Goal: Information Seeking & Learning: Learn about a topic

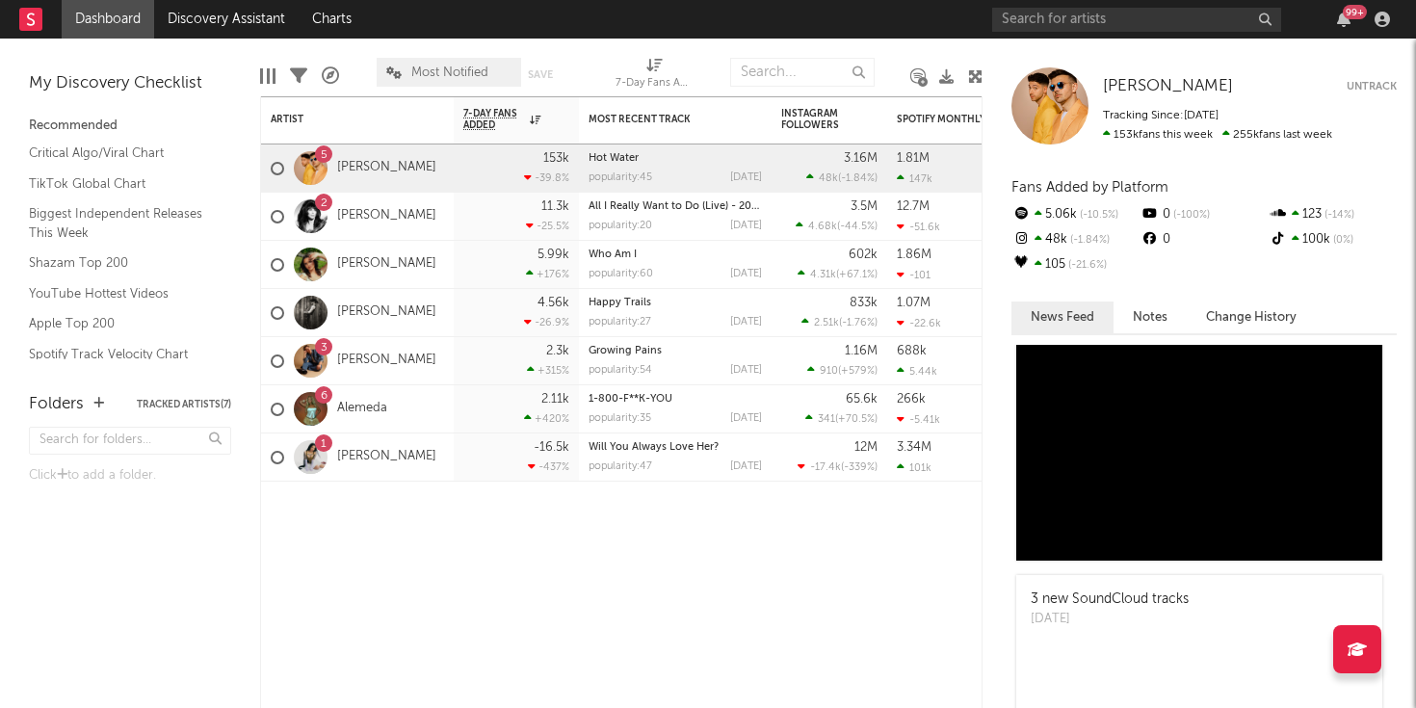
scroll to position [28, 0]
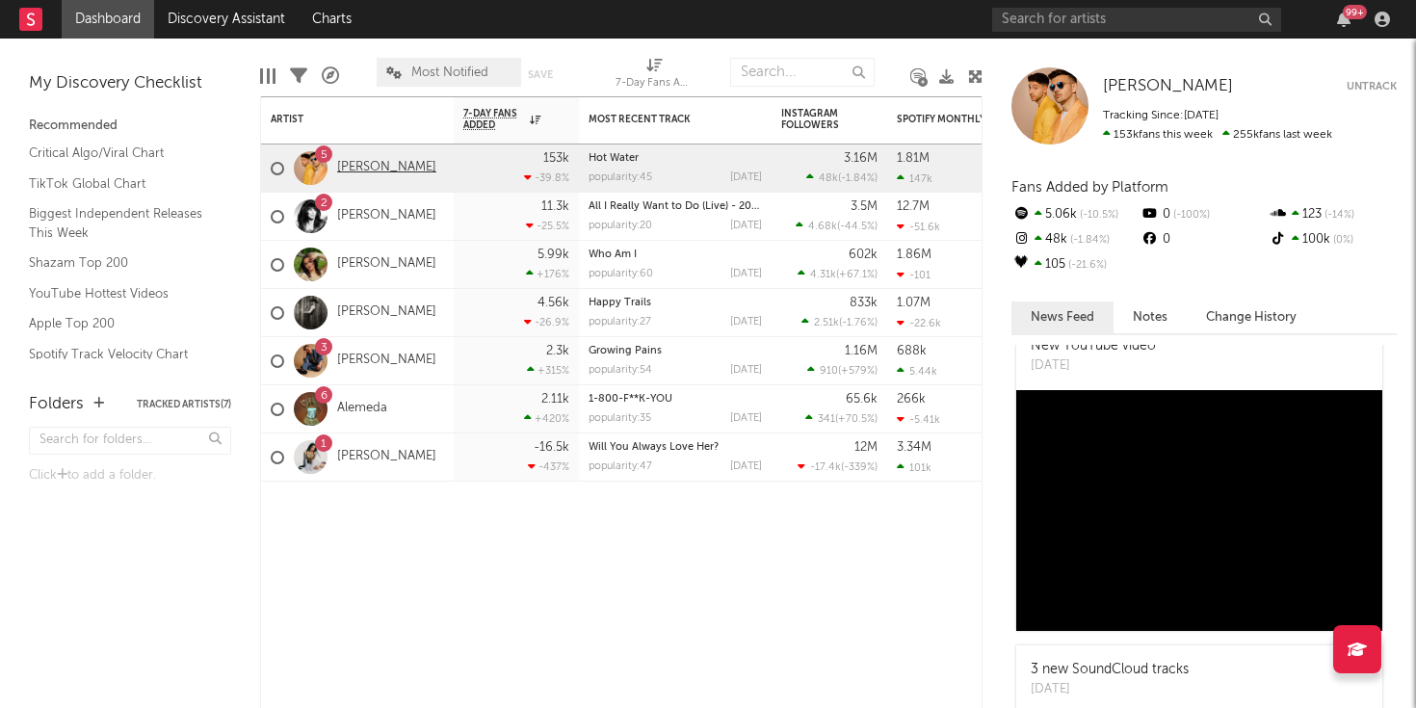
click at [390, 171] on link "[PERSON_NAME]" at bounding box center [386, 168] width 99 height 16
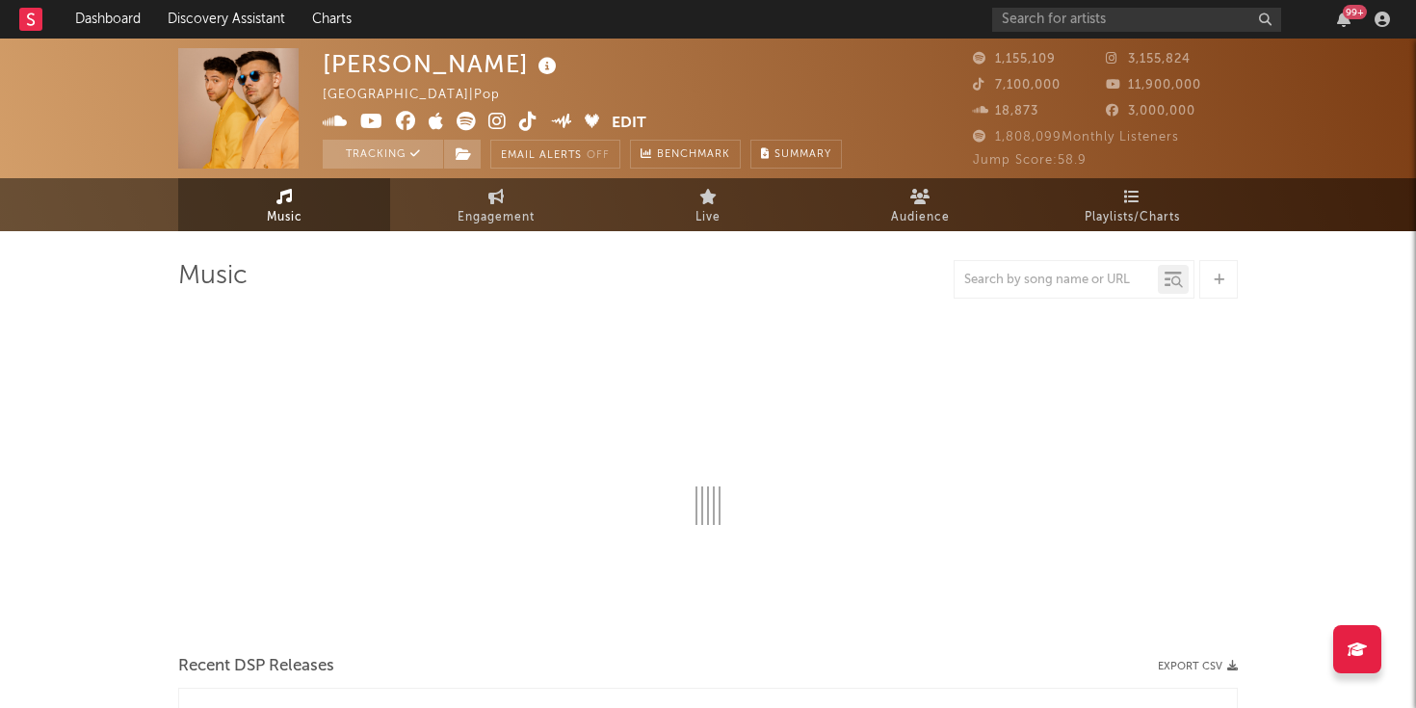
select select "6m"
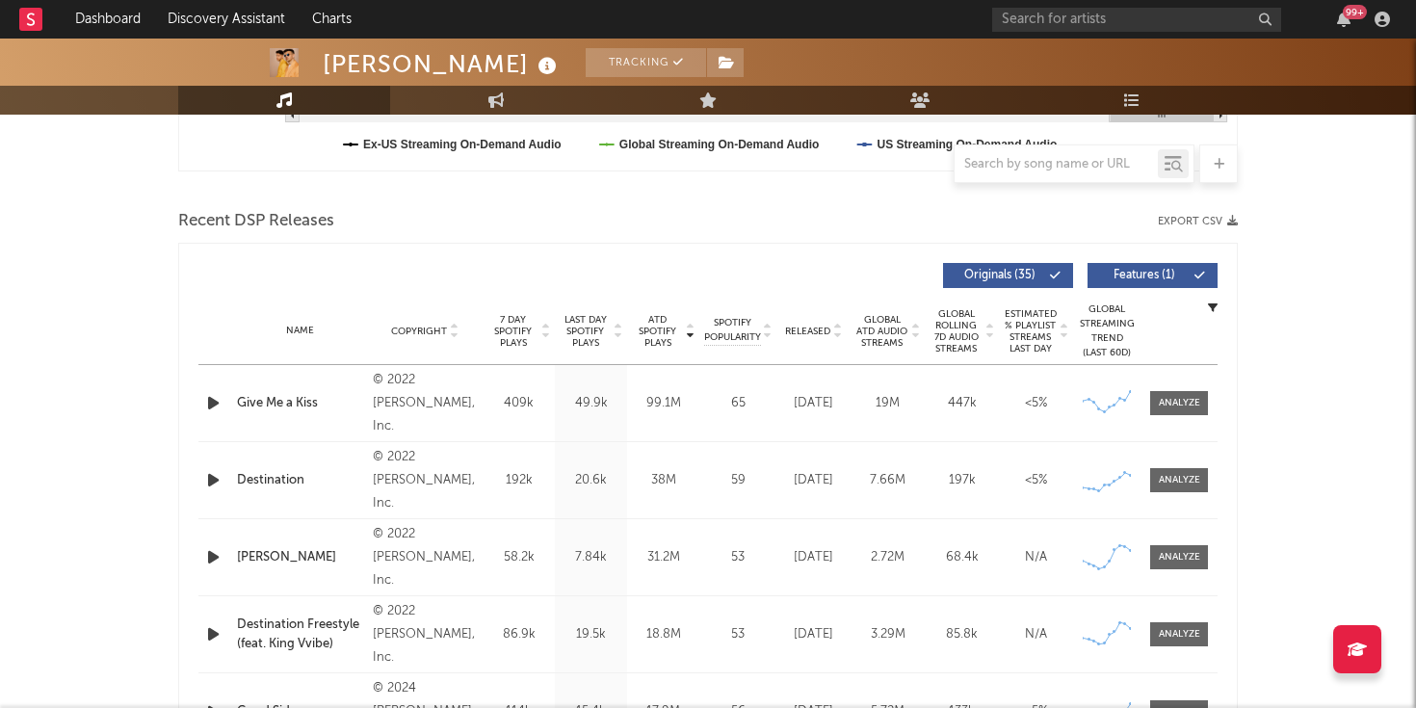
scroll to position [515, 0]
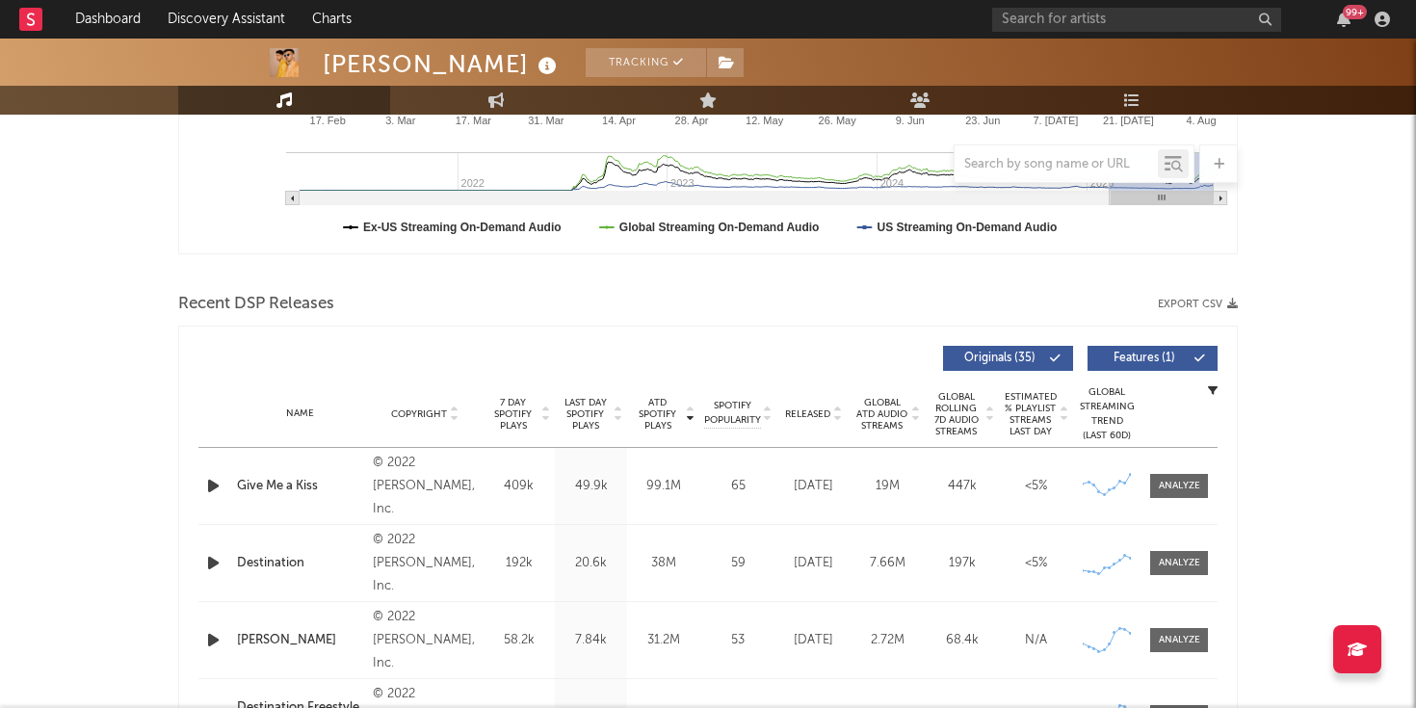
click at [1058, 154] on div at bounding box center [1056, 164] width 203 height 24
click at [1058, 157] on input "text" at bounding box center [1056, 164] width 203 height 15
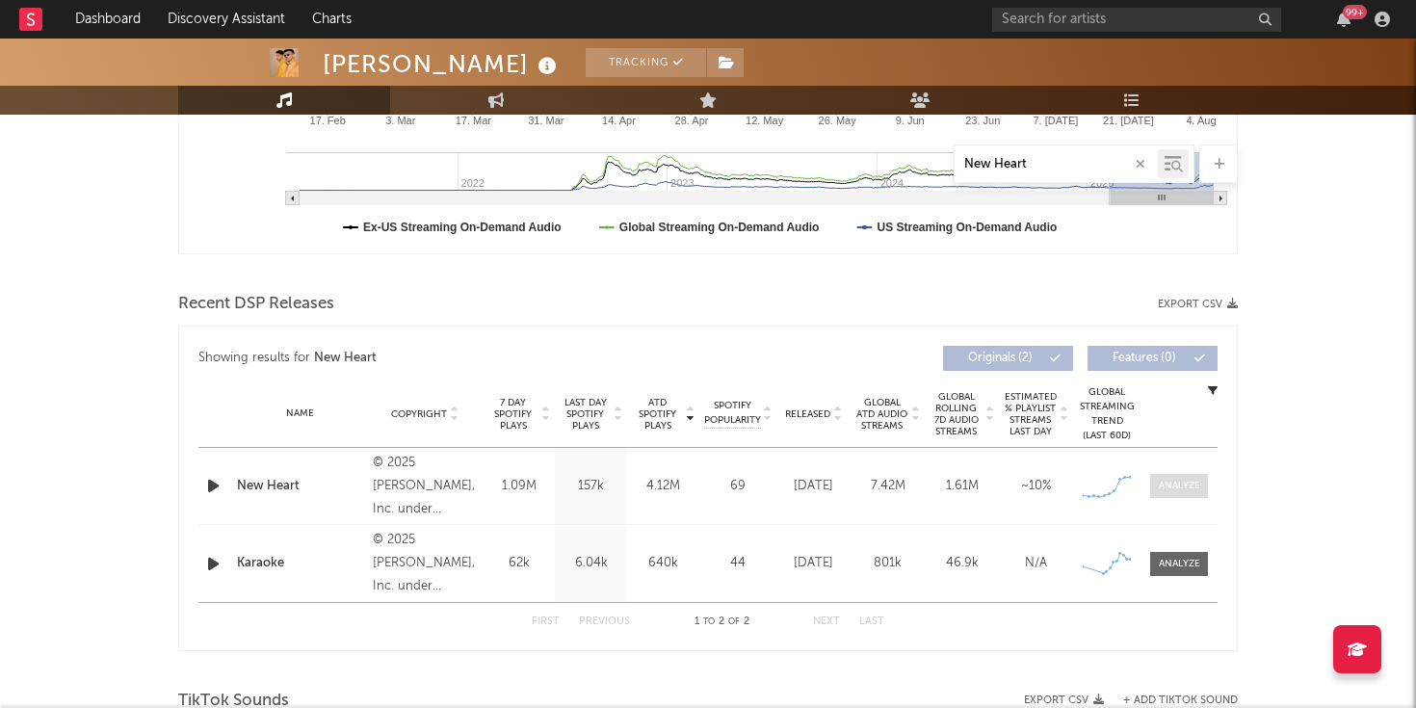
type input "New Heart"
click at [1181, 487] on div at bounding box center [1179, 486] width 41 height 14
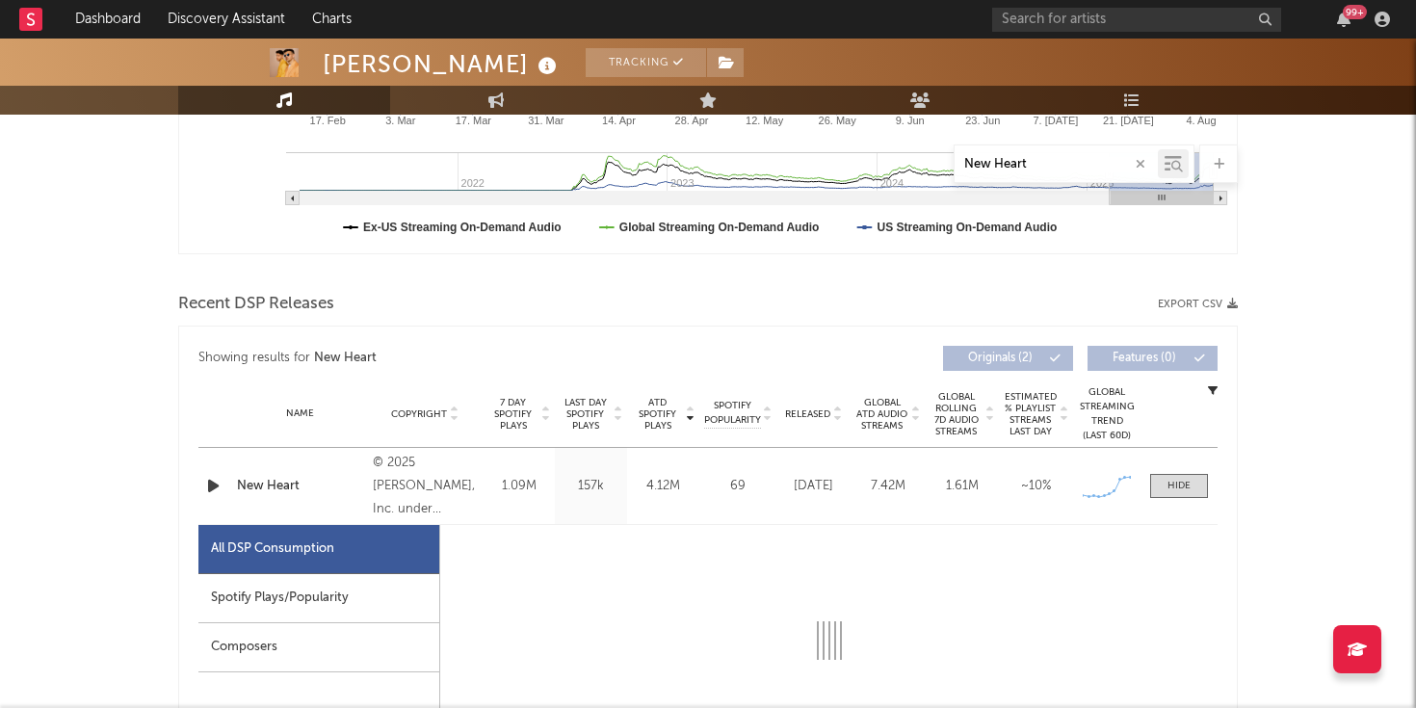
select select "1w"
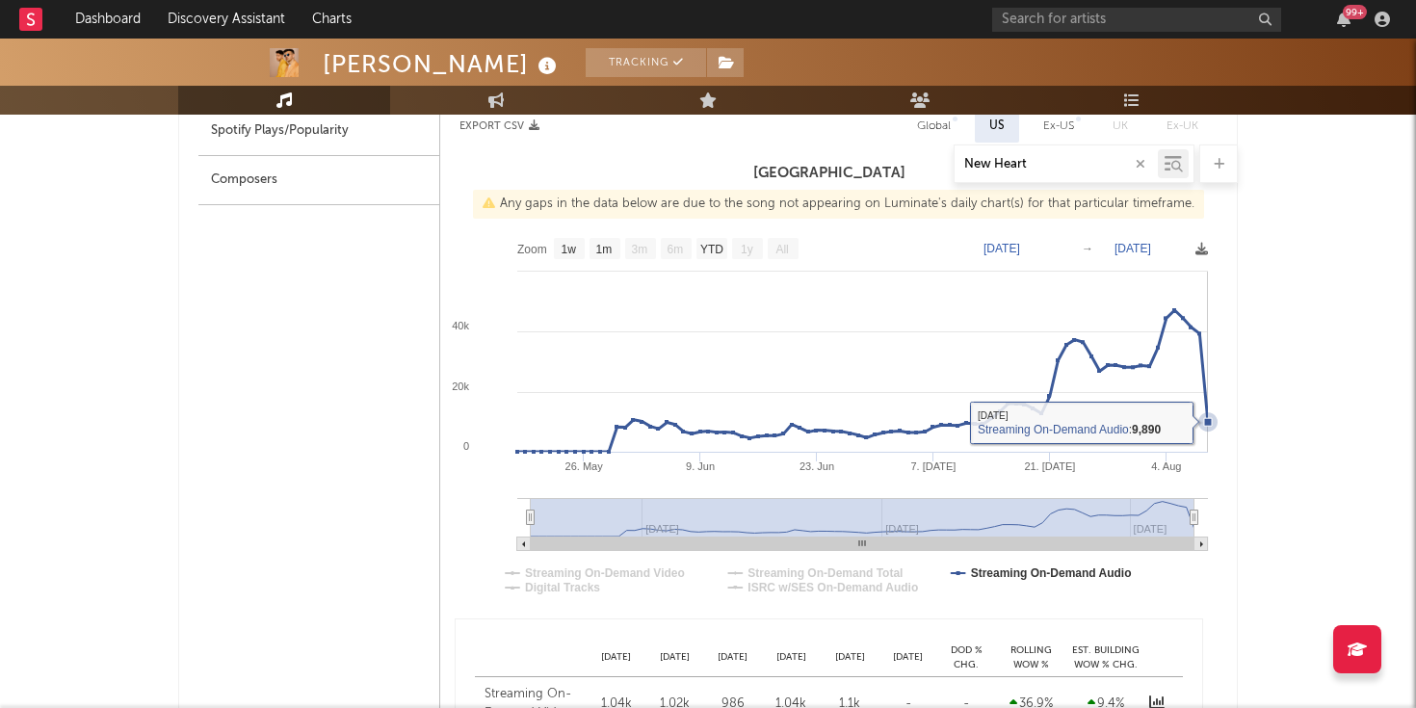
scroll to position [918, 0]
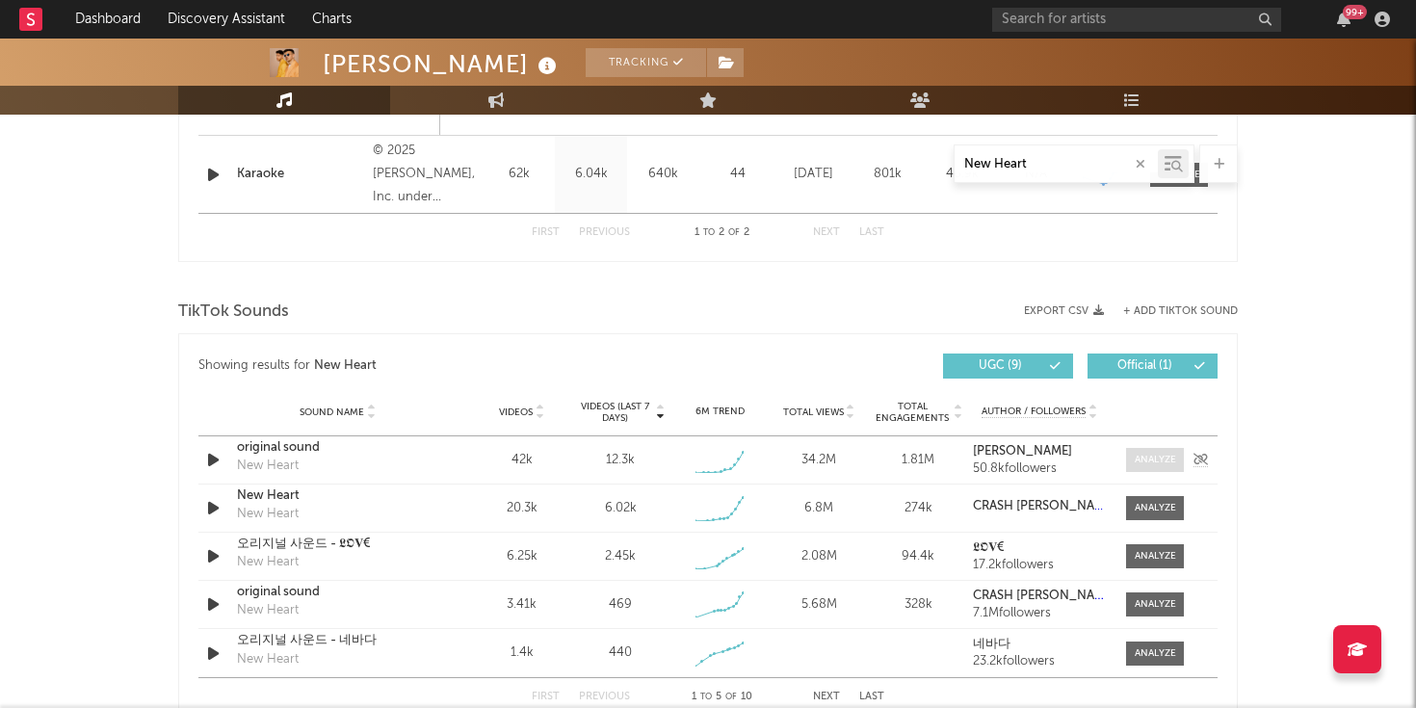
click at [1150, 465] on div at bounding box center [1155, 460] width 41 height 14
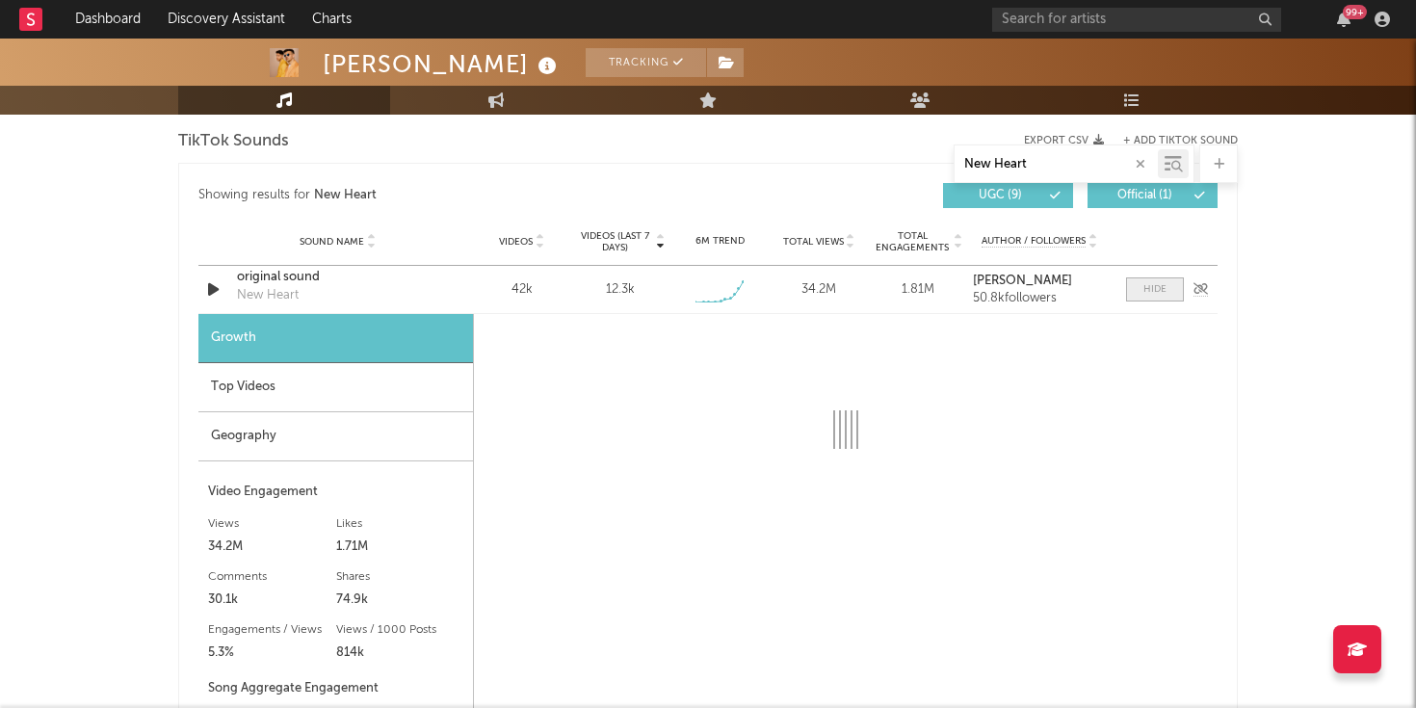
select select "1w"
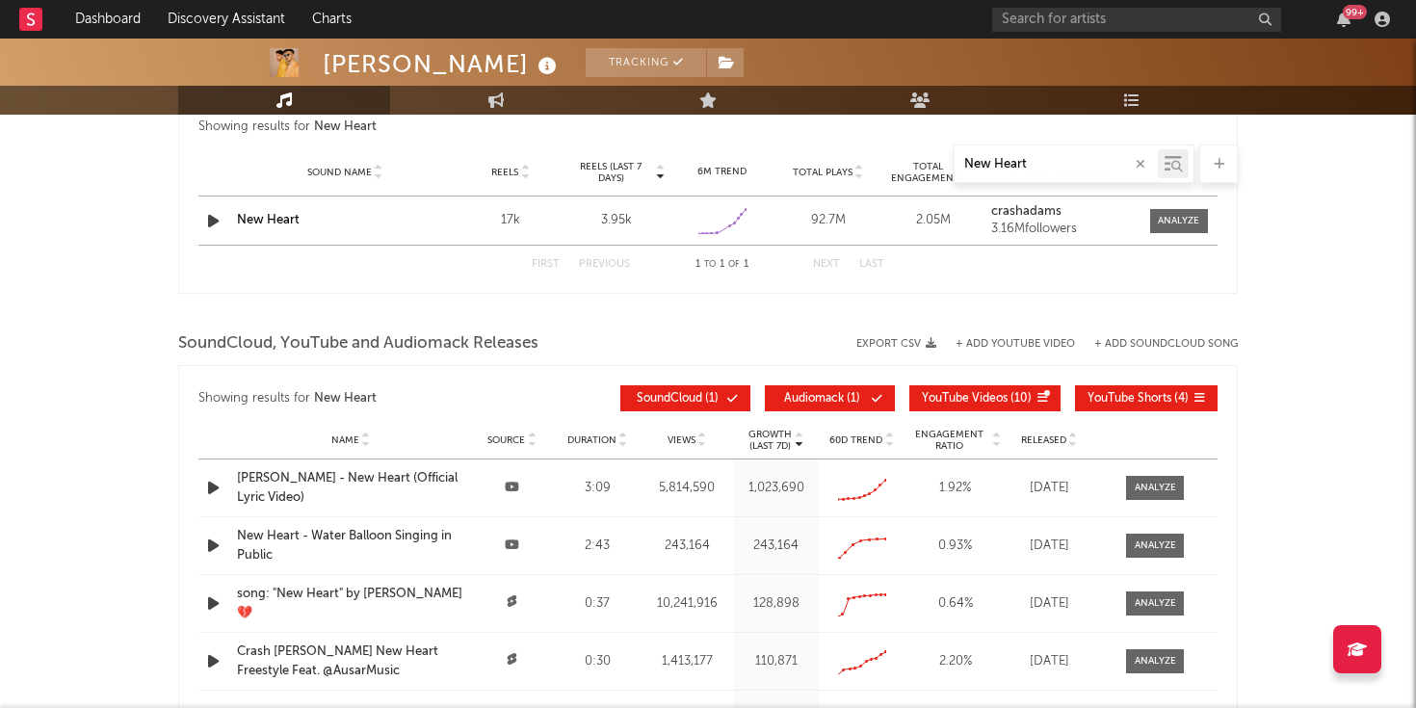
scroll to position [3054, 0]
